Goal: Find specific page/section: Find specific page/section

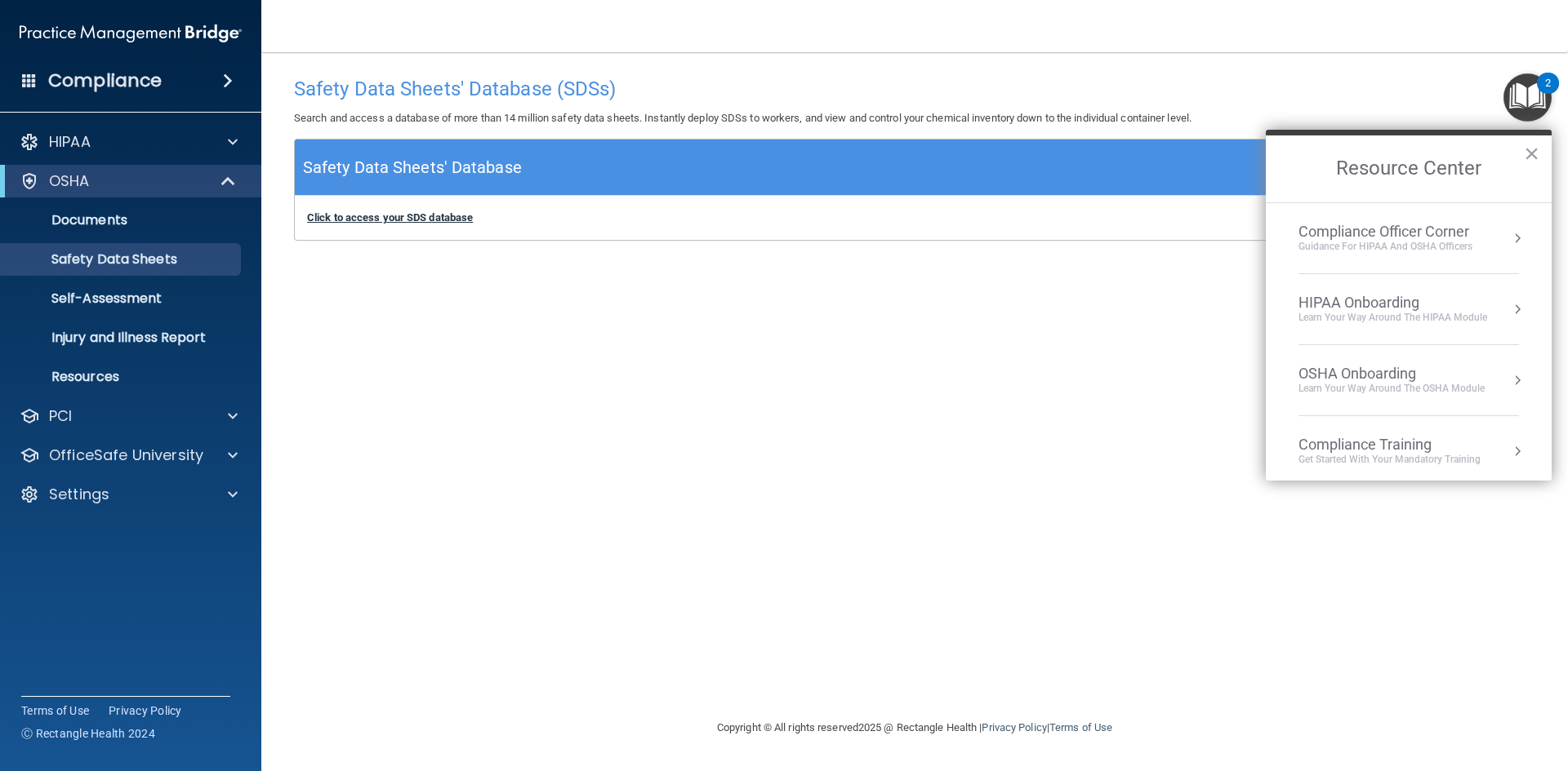
click at [432, 212] on b "Click to access your SDS database" at bounding box center [390, 217] width 166 height 12
click at [131, 230] on link "Documents" at bounding box center [112, 220] width 257 height 33
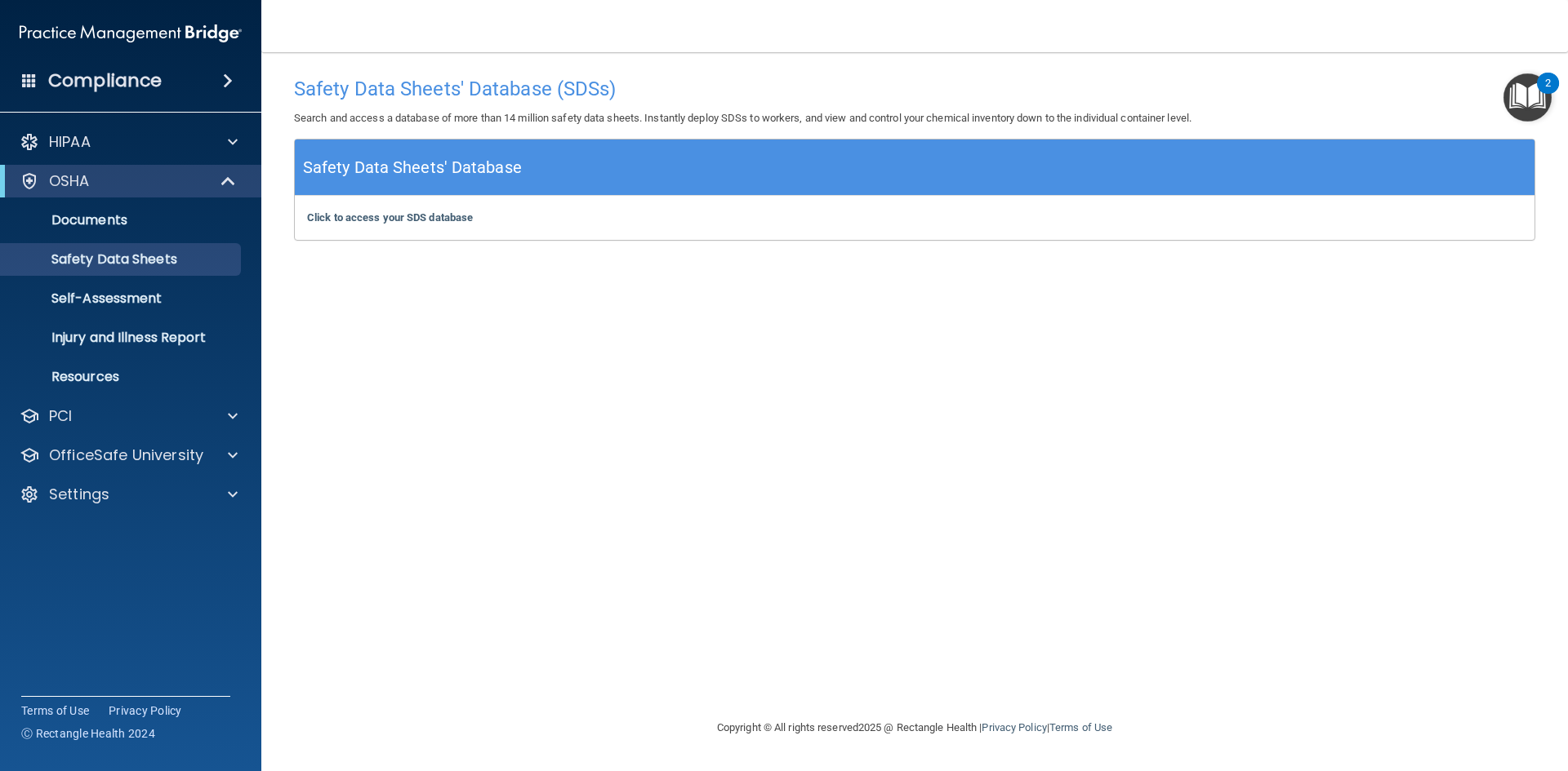
click at [1544, 100] on img "Open Resource Center, 2 new notifications" at bounding box center [1527, 96] width 48 height 48
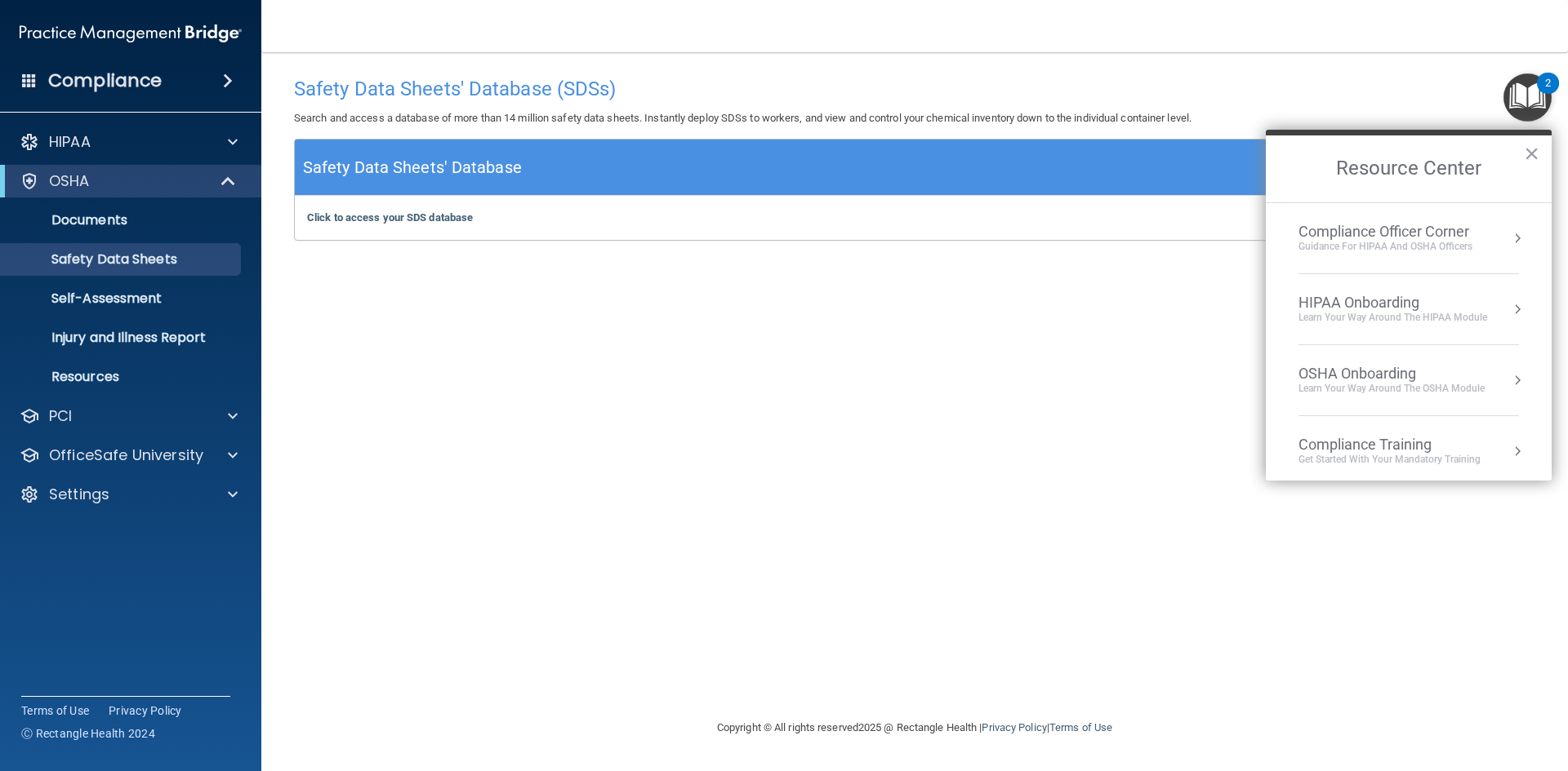
click at [1094, 329] on div "Safety Data Sheets' Database (SDSs) Search and access a database of more than 1…" at bounding box center [915, 385] width 1241 height 633
click at [111, 369] on p "Resources" at bounding box center [122, 377] width 223 height 16
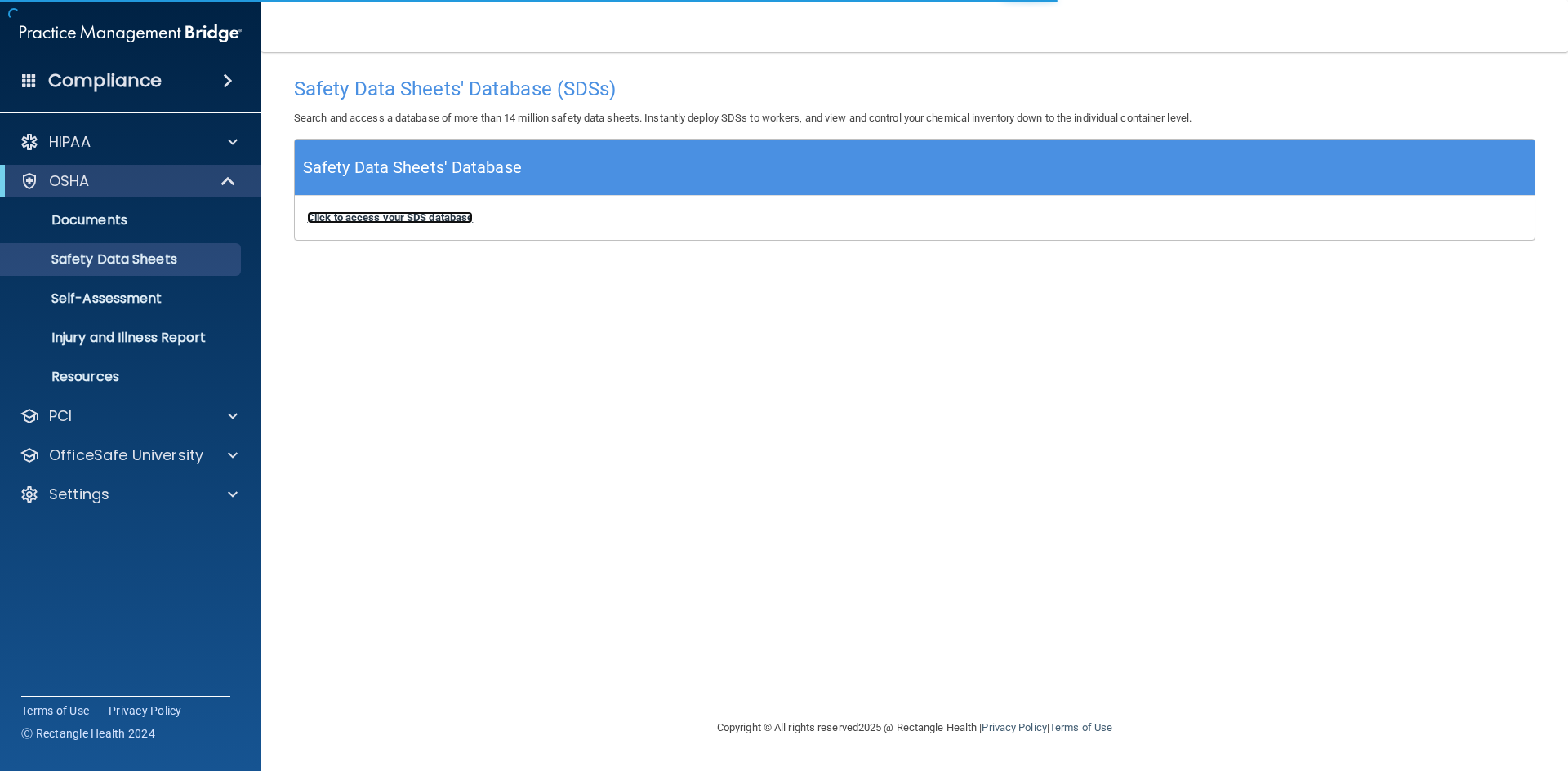
click at [454, 221] on b "Click to access your SDS database" at bounding box center [390, 217] width 166 height 12
